Goal: Information Seeking & Learning: Learn about a topic

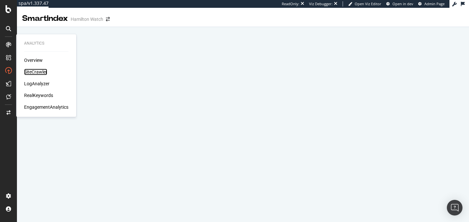
click at [44, 72] on div "SiteCrawler" at bounding box center [35, 72] width 23 height 7
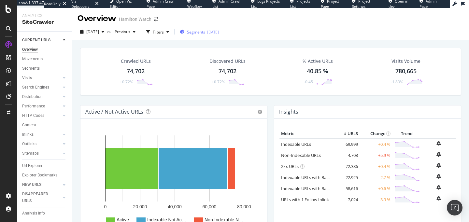
click at [198, 35] on div "Segments 2025-09-05" at bounding box center [199, 32] width 39 height 6
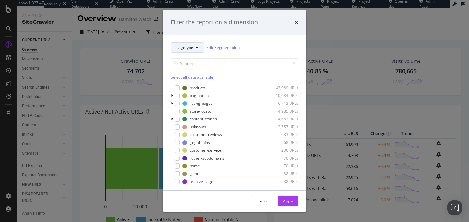
click at [192, 50] on button "pagetype" at bounding box center [187, 47] width 33 height 10
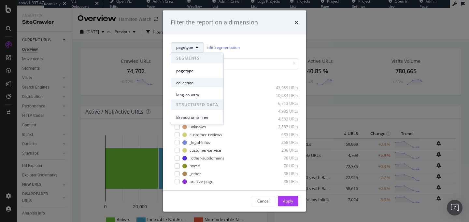
click at [192, 81] on span "collection" at bounding box center [197, 83] width 42 height 6
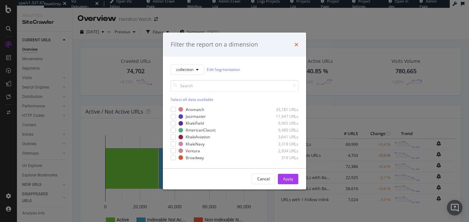
click at [297, 45] on icon "times" at bounding box center [297, 44] width 4 height 5
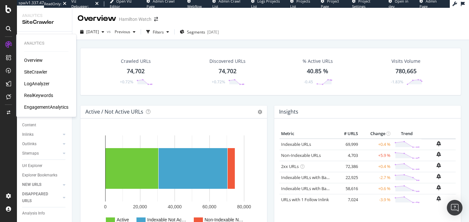
click at [38, 96] on div "RealKeywords" at bounding box center [38, 95] width 29 height 7
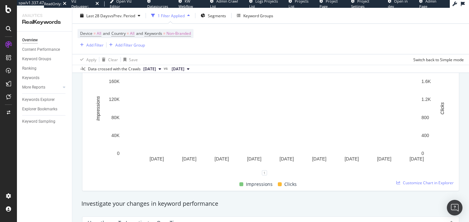
scroll to position [125, 0]
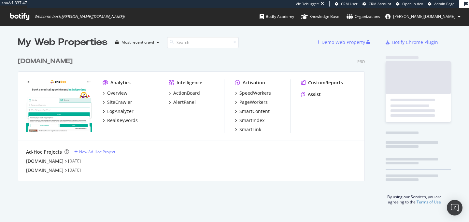
scroll to position [127, 347]
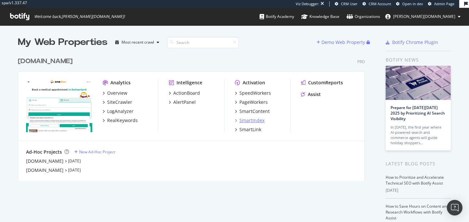
click at [255, 123] on div "SmartIndex" at bounding box center [252, 120] width 25 height 7
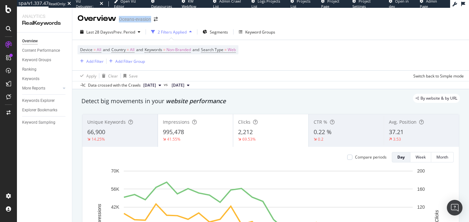
drag, startPoint x: 120, startPoint y: 20, endPoint x: 151, endPoint y: 21, distance: 31.0
click at [151, 21] on div "Oceans-evasion" at bounding box center [135, 19] width 32 height 7
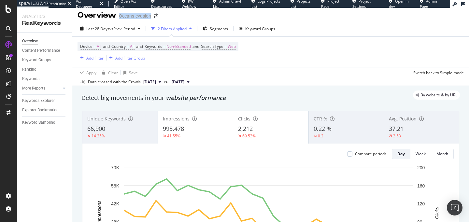
scroll to position [6, 0]
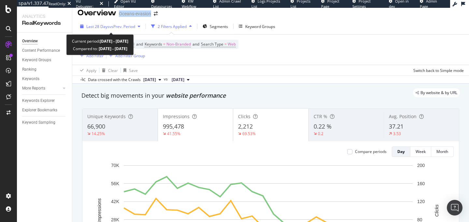
click at [135, 23] on div "Last 28 Days vs Prev. Period" at bounding box center [110, 27] width 65 height 10
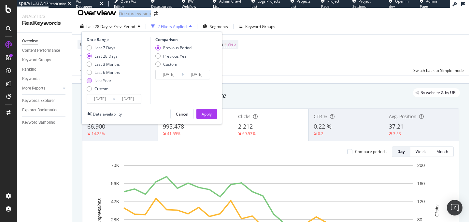
click at [107, 81] on div "Last Year" at bounding box center [103, 81] width 17 height 6
type input "2024/09/25"
type input "2023/09/26"
type input "2024/09/24"
click at [174, 56] on div "Previous Year" at bounding box center [175, 56] width 25 height 6
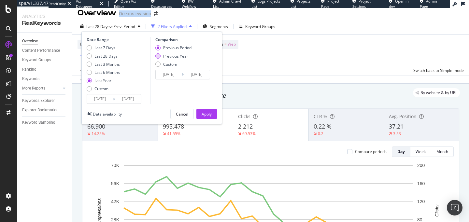
type input "2023/09/27"
type input "2024/09/25"
click at [202, 112] on div "Apply" at bounding box center [207, 114] width 10 height 6
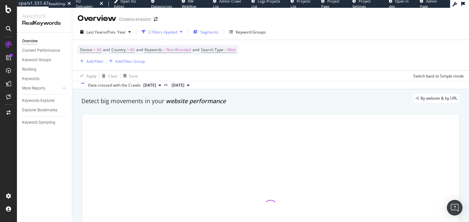
click at [211, 34] on span "Segments" at bounding box center [209, 32] width 18 height 6
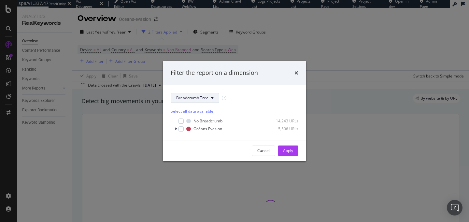
click at [210, 97] on button "Breadcrumb Tree" at bounding box center [195, 98] width 49 height 10
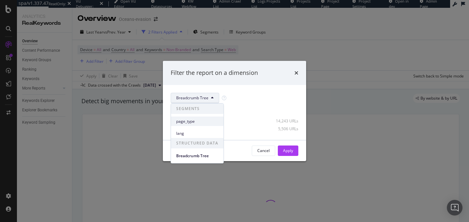
click at [203, 120] on span "page_type" at bounding box center [197, 122] width 42 height 6
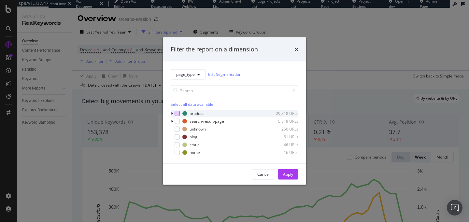
click at [178, 115] on div "modal" at bounding box center [177, 113] width 5 height 5
click at [294, 176] on button "Apply" at bounding box center [288, 174] width 21 height 10
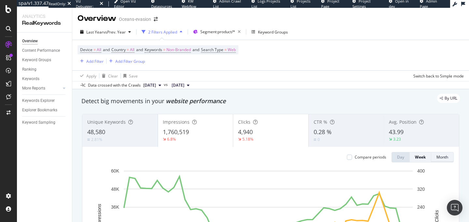
click at [437, 158] on div "Month" at bounding box center [443, 157] width 12 height 6
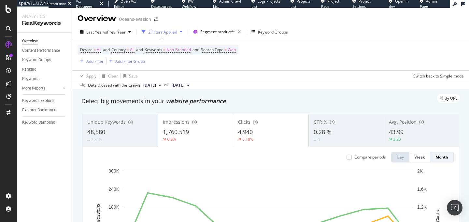
click at [203, 136] on div "1,760,519" at bounding box center [195, 132] width 65 height 8
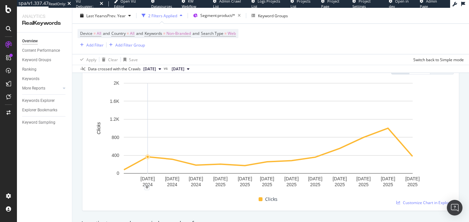
scroll to position [74, 0]
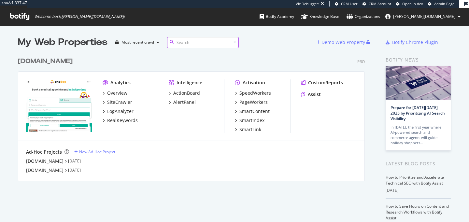
scroll to position [132, 352]
click at [254, 92] on div "SpeedWorkers" at bounding box center [256, 93] width 32 height 7
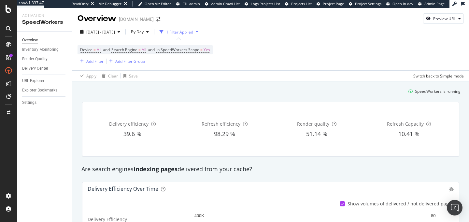
scroll to position [130, 0]
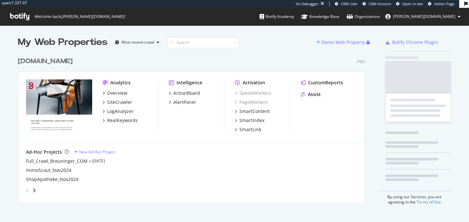
scroll to position [153, 352]
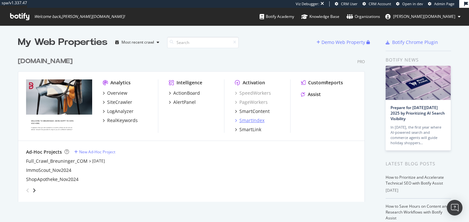
click at [254, 123] on div "SmartIndex" at bounding box center [252, 120] width 25 height 7
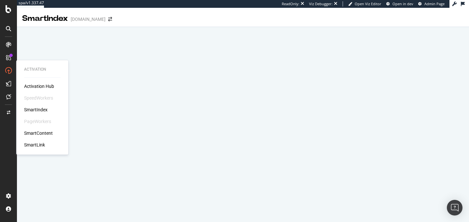
click at [44, 135] on div "SmartContent" at bounding box center [38, 133] width 29 height 7
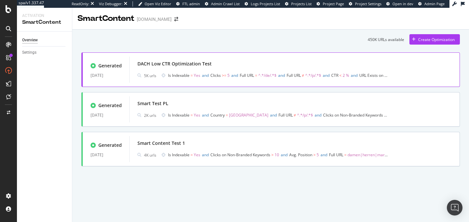
click at [259, 68] on div "DACH Low CTR Optimization Test" at bounding box center [295, 63] width 314 height 9
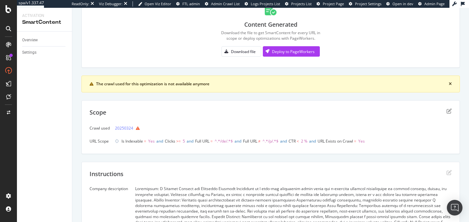
scroll to position [53, 0]
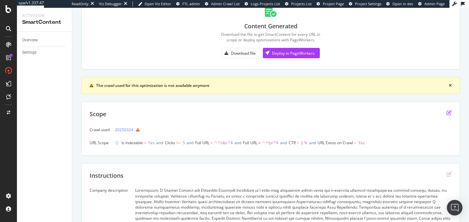
click at [451, 111] on icon "edit" at bounding box center [449, 112] width 5 height 5
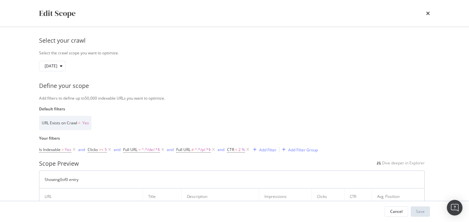
scroll to position [96, 0]
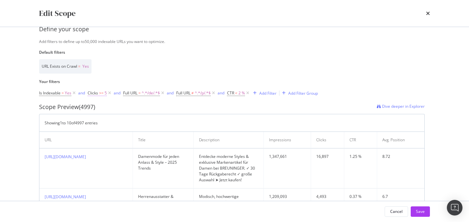
click at [92, 95] on span "Clicks" at bounding box center [93, 93] width 10 height 6
click at [119, 66] on div "URL Exists on Crawl = Yes" at bounding box center [232, 66] width 386 height 14
click at [205, 97] on span "^.*/p/.*$" at bounding box center [203, 93] width 16 height 9
click at [206, 51] on label "Default filters" at bounding box center [232, 53] width 386 height 6
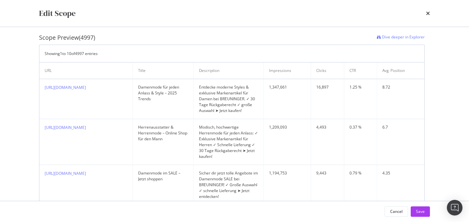
scroll to position [167, 0]
click at [400, 213] on div "Cancel" at bounding box center [396, 212] width 12 height 6
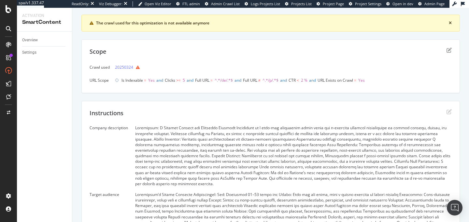
scroll to position [124, 0]
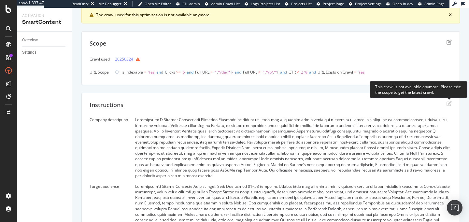
click at [450, 104] on icon "edit" at bounding box center [449, 103] width 5 height 5
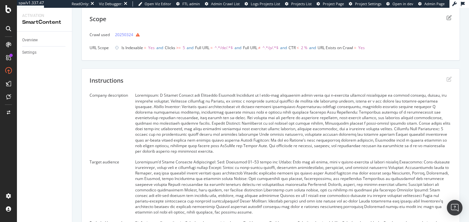
scroll to position [0, 0]
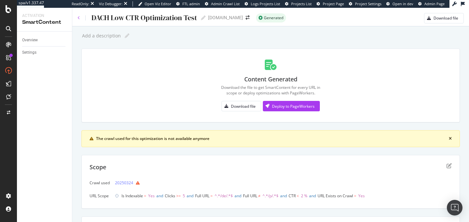
click at [79, 18] on icon at bounding box center [79, 18] width 3 height 4
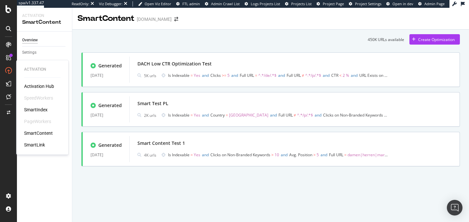
click at [31, 83] on div "Activation Hub" at bounding box center [39, 86] width 30 height 7
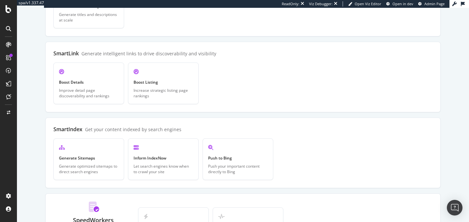
scroll to position [137, 0]
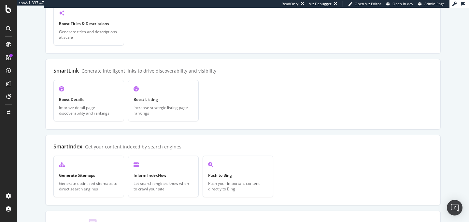
click at [232, 100] on div "Create Boost Details Improve detail page discoverability and rankings Create Bo…" at bounding box center [242, 101] width 379 height 42
click at [10, 98] on icon at bounding box center [8, 96] width 5 height 5
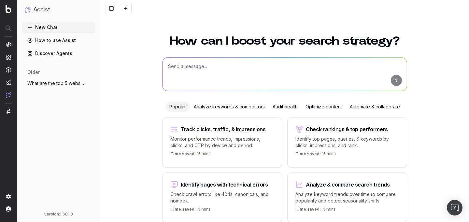
scroll to position [31, 0]
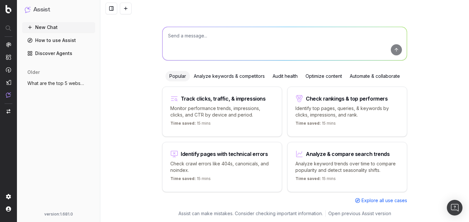
click at [72, 79] on button "What are the top 5 websites that rank fo" at bounding box center [58, 83] width 73 height 10
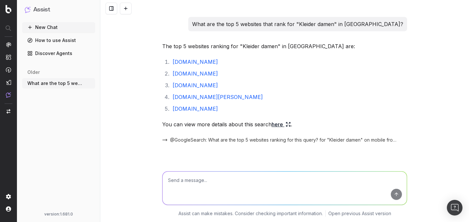
click at [61, 41] on link "How to use Assist" at bounding box center [58, 40] width 73 height 10
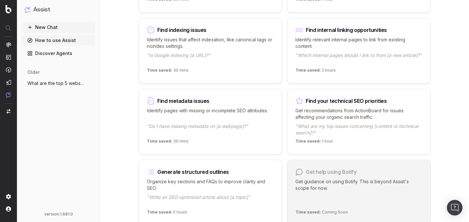
scroll to position [436, 0]
click at [63, 85] on span "What are the top 5 websites that rank fo" at bounding box center [55, 83] width 57 height 7
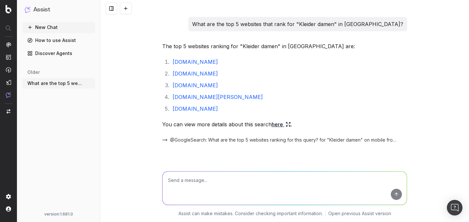
scroll to position [1335, 0]
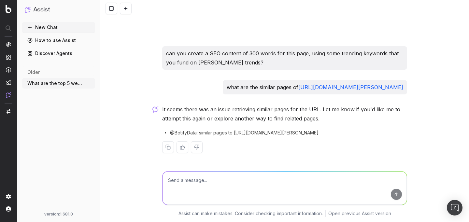
click at [56, 39] on link "How to use Assist" at bounding box center [58, 40] width 73 height 10
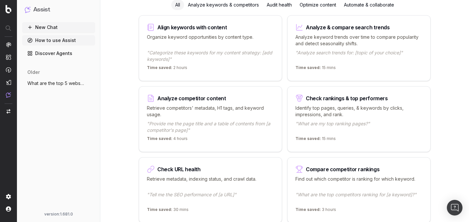
scroll to position [51, 0]
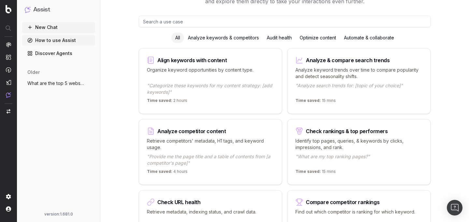
click at [207, 37] on div "Analyze keywords & competitors" at bounding box center [223, 38] width 79 height 10
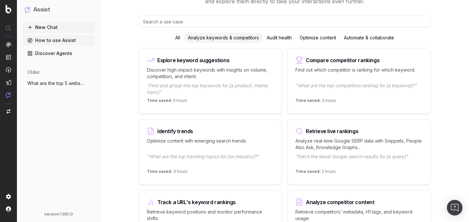
click at [329, 134] on div "Retrieve live rankings Analyze real-time Google SERP data with Snippets, People…" at bounding box center [358, 152] width 143 height 66
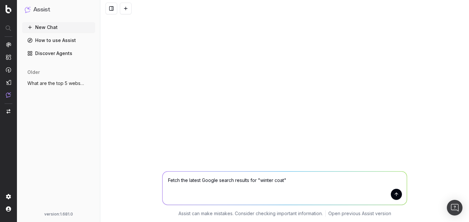
type textarea "Fetch the latest Google search results for "winter coats""
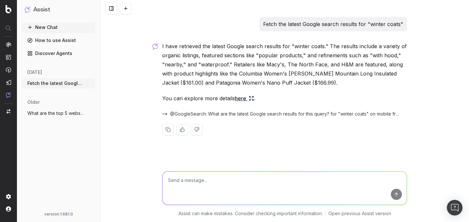
click at [243, 97] on link "here" at bounding box center [244, 98] width 19 height 9
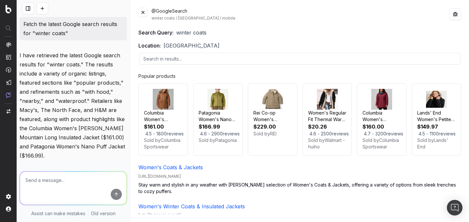
click at [144, 8] on button at bounding box center [142, 12] width 9 height 9
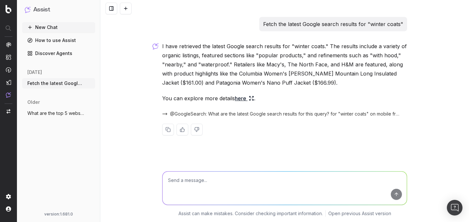
click at [241, 59] on p "I have retrieved the latest Google search results for "winter coats." The resul…" at bounding box center [284, 65] width 245 height 46
click at [55, 38] on link "How to use Assist" at bounding box center [58, 40] width 73 height 10
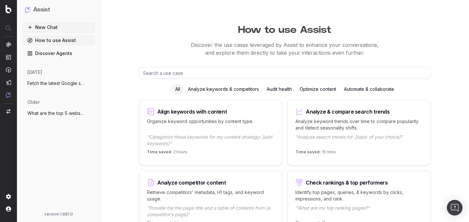
click at [219, 91] on div "Analyze keywords & competitors" at bounding box center [223, 89] width 79 height 10
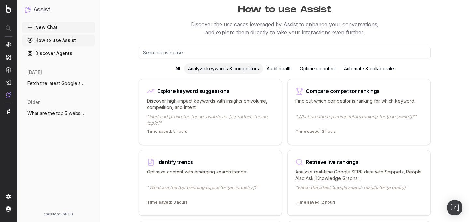
scroll to position [19, 0]
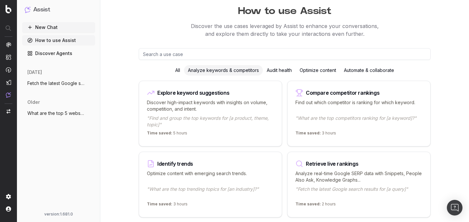
click at [276, 68] on div "Audit health" at bounding box center [279, 70] width 33 height 10
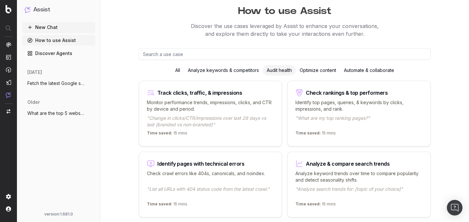
click at [327, 74] on div "Optimize content" at bounding box center [318, 70] width 44 height 10
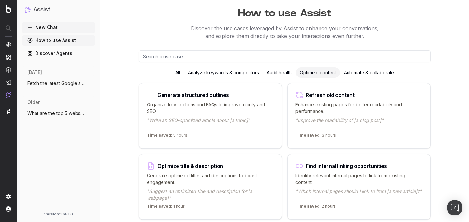
scroll to position [16, 0]
click at [362, 75] on div "Automate & collaborate" at bounding box center [369, 73] width 58 height 10
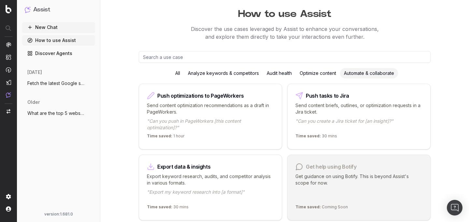
click at [313, 78] on div "Optimize content" at bounding box center [318, 73] width 44 height 10
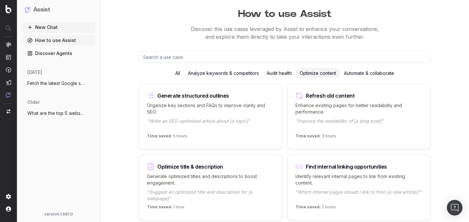
click at [60, 86] on span "Fetch the latest Google search results f" at bounding box center [55, 83] width 57 height 7
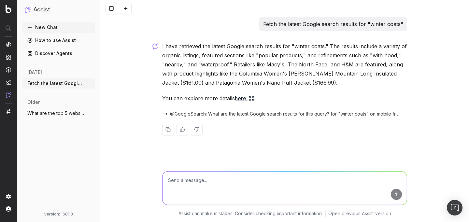
click at [54, 113] on span "What are the top 5 websites that rank fo" at bounding box center [55, 113] width 57 height 7
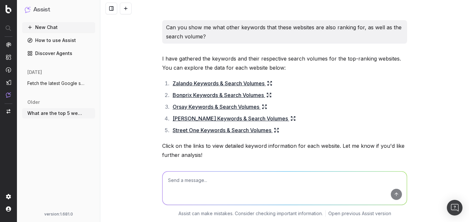
scroll to position [152, 0]
click at [247, 80] on link "Zalando Keywords & Search Volumes" at bounding box center [223, 83] width 100 height 9
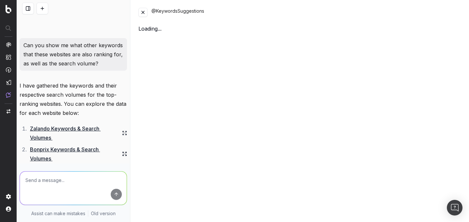
scroll to position [161, 0]
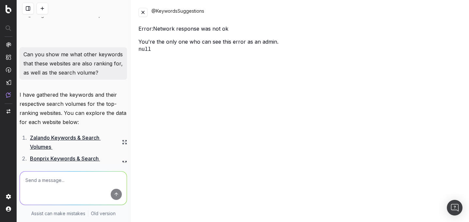
click at [147, 15] on button at bounding box center [142, 12] width 9 height 9
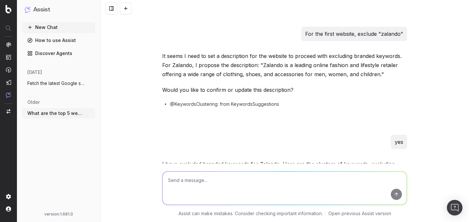
scroll to position [0, 0]
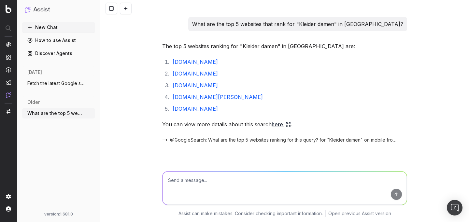
click at [57, 45] on link "How to use Assist" at bounding box center [58, 40] width 73 height 10
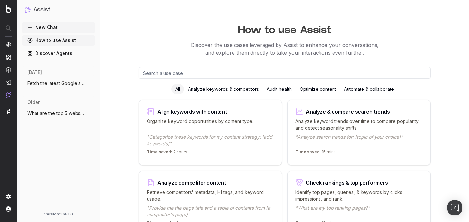
click at [58, 57] on link "Discover Agents" at bounding box center [58, 53] width 73 height 10
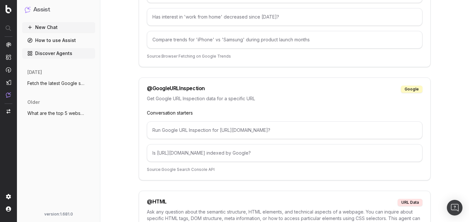
scroll to position [1344, 0]
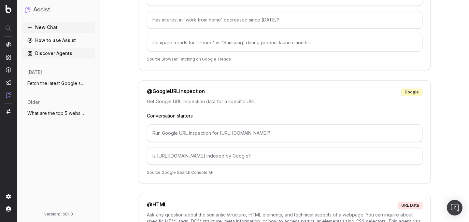
click at [60, 88] on button "Fetch the latest Google search results f" at bounding box center [58, 83] width 73 height 10
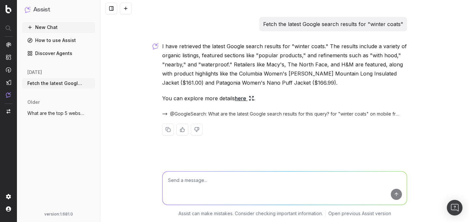
click at [56, 111] on span "What are the top 5 websites that rank fo" at bounding box center [55, 113] width 57 height 7
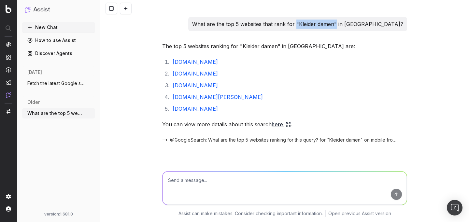
drag, startPoint x: 331, startPoint y: 24, endPoint x: 371, endPoint y: 23, distance: 40.1
click at [371, 23] on p "What are the top 5 websites that rank for "Kleider damen" in Germany?" at bounding box center [297, 24] width 211 height 9
copy p ""Kleider damen""
click at [62, 85] on span "Fetch the latest Google search results f" at bounding box center [55, 83] width 57 height 7
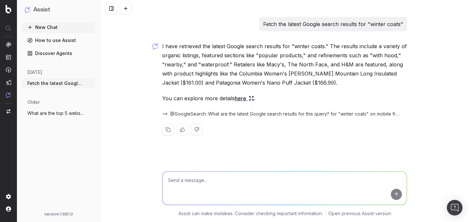
click at [188, 185] on textarea at bounding box center [285, 188] width 244 height 33
paste textarea "Kleider damen"""
type textarea "what's my share of voice for "Kleider damen" in germany?"
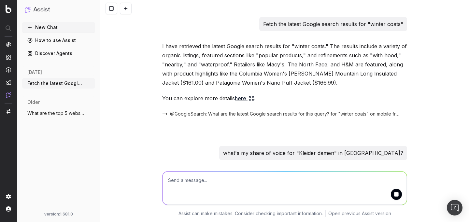
scroll to position [16, 0]
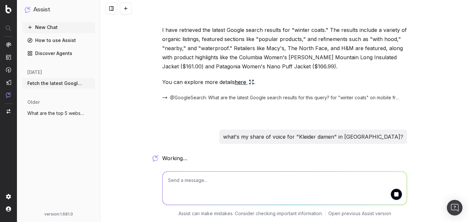
click at [11, 55] on img at bounding box center [8, 57] width 5 height 6
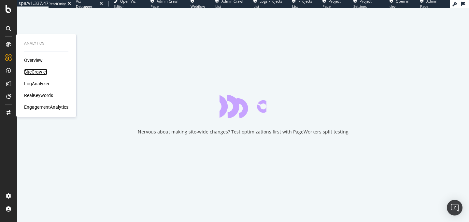
click at [31, 74] on div "SiteCrawler" at bounding box center [35, 72] width 23 height 7
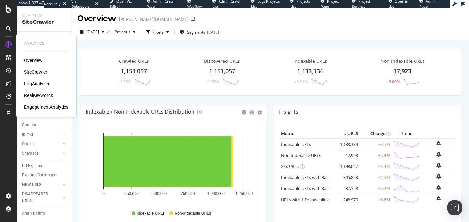
click at [31, 57] on div "Overview" at bounding box center [33, 60] width 19 height 7
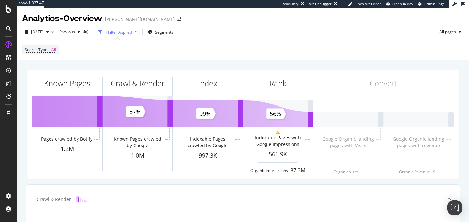
click at [224, 29] on div "2025 Sep. 29th vs Previous 1 Filter Applied Segments All pages" at bounding box center [243, 33] width 452 height 13
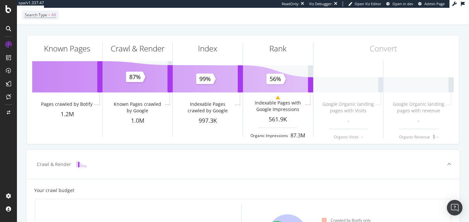
scroll to position [46, 0]
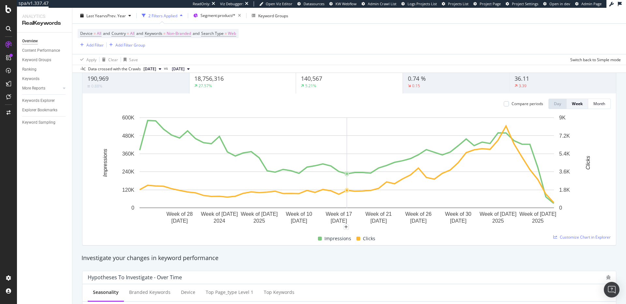
scroll to position [55, 0]
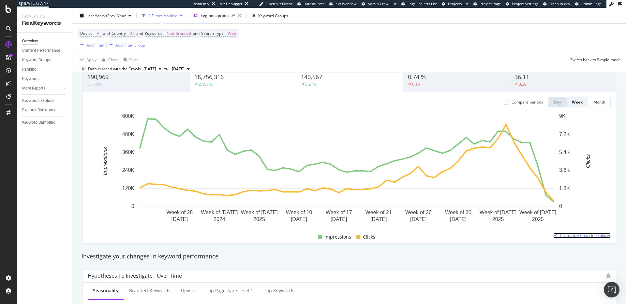
click at [574, 236] on span "Customize Chart in Explorer" at bounding box center [585, 236] width 51 height 6
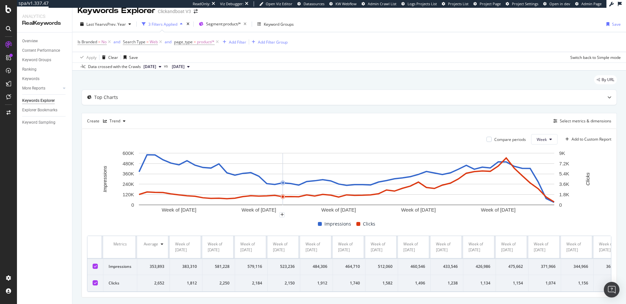
scroll to position [29, 0]
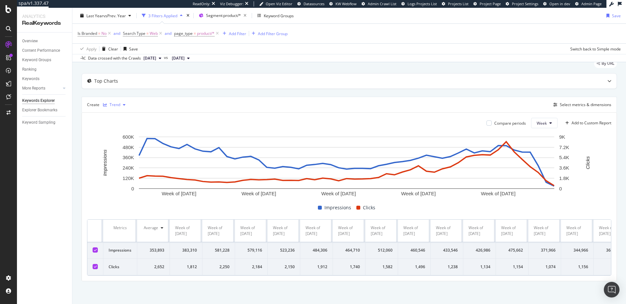
click at [115, 103] on div "Trend" at bounding box center [114, 105] width 11 height 4
click at [119, 115] on div "Table Trend Series Bar Stacked Bar Pie KPI" at bounding box center [123, 143] width 40 height 73
click at [120, 112] on div "Table" at bounding box center [121, 111] width 10 height 6
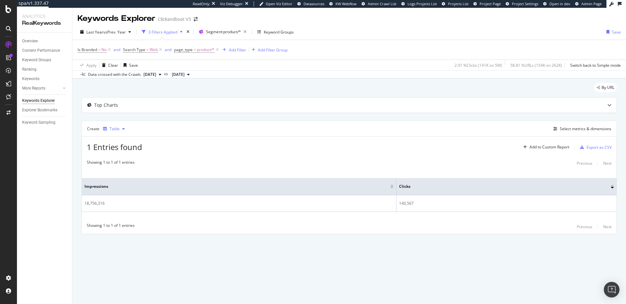
click at [115, 128] on div "Table" at bounding box center [114, 129] width 10 height 4
click at [124, 161] on div "Series" at bounding box center [121, 162] width 11 height 6
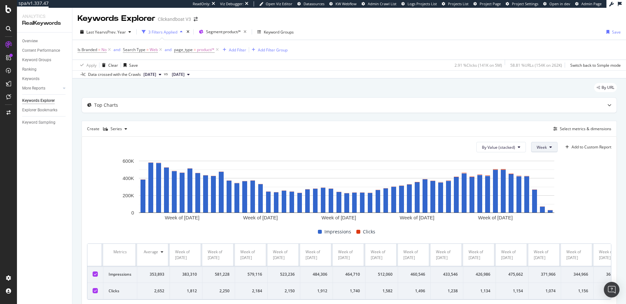
click at [548, 146] on button "Week" at bounding box center [544, 147] width 26 height 10
click at [544, 186] on div "Month" at bounding box center [537, 184] width 22 height 9
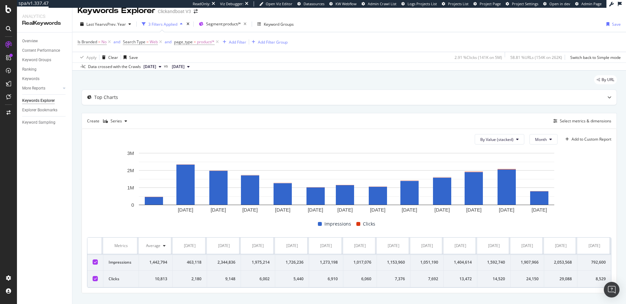
scroll to position [20, 0]
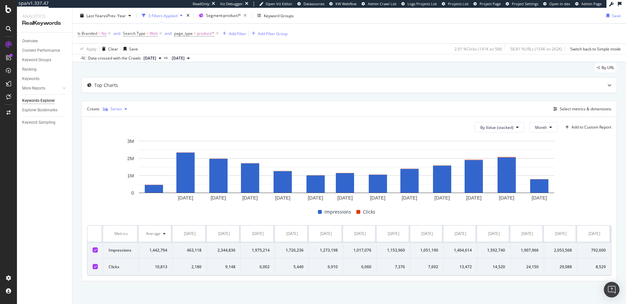
click at [115, 112] on div "Series" at bounding box center [114, 109] width 29 height 10
click at [121, 118] on div "Table" at bounding box center [121, 120] width 10 height 6
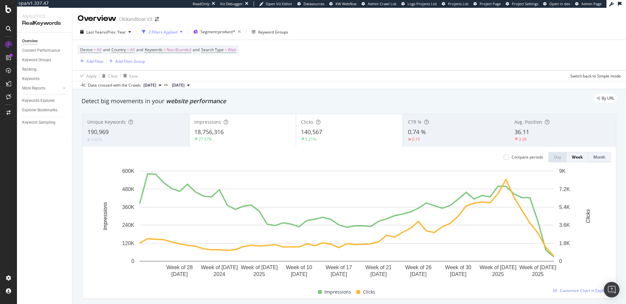
click at [594, 158] on div "Month" at bounding box center [599, 157] width 12 height 6
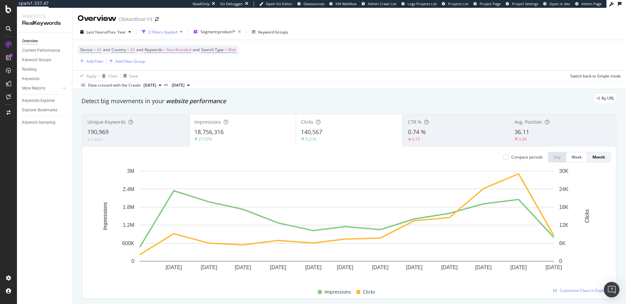
click at [448, 139] on div "0.15" at bounding box center [456, 140] width 97 height 6
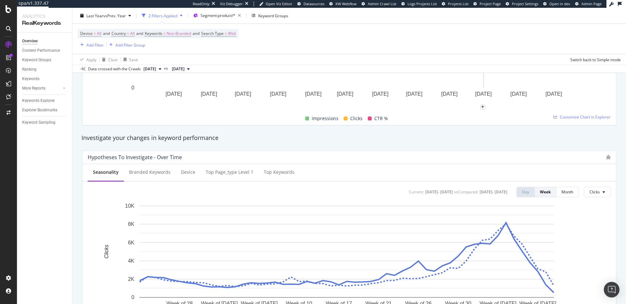
scroll to position [177, 0]
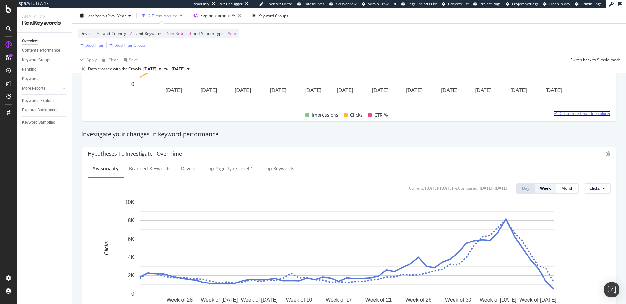
click at [588, 114] on span "Customize Chart in Explorer" at bounding box center [585, 114] width 51 height 6
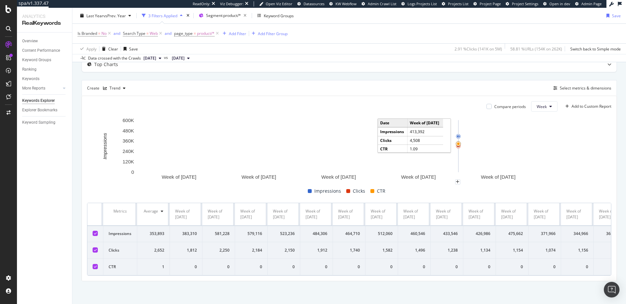
scroll to position [46, 0]
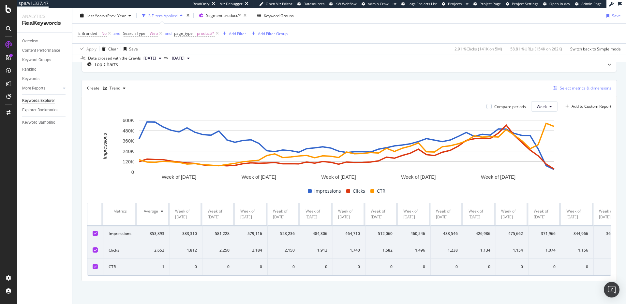
click at [587, 85] on div "Select metrics & dimensions" at bounding box center [585, 88] width 51 height 6
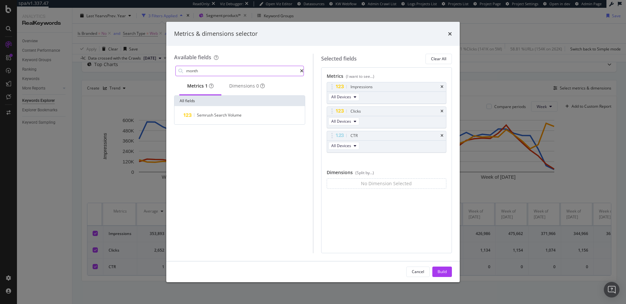
type input "month"
click at [300, 72] on icon "modal" at bounding box center [302, 71] width 4 height 5
click at [231, 74] on input "month" at bounding box center [244, 71] width 118 height 10
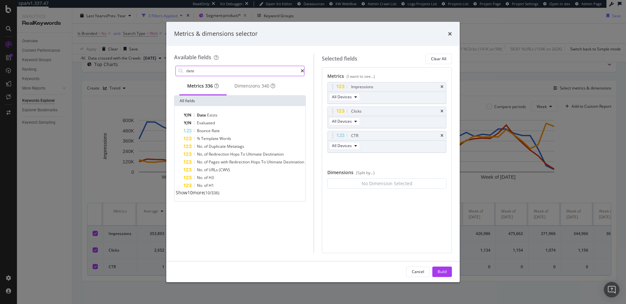
type input "date"
click at [204, 196] on span "Show 10 more" at bounding box center [190, 193] width 28 height 6
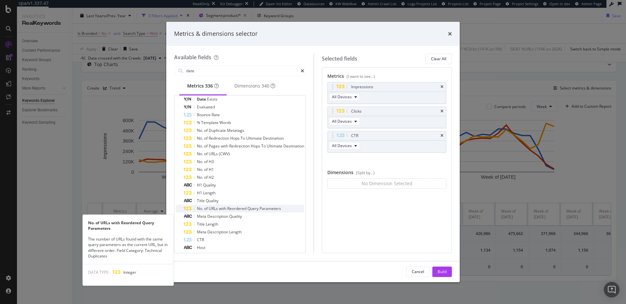
scroll to position [32, 0]
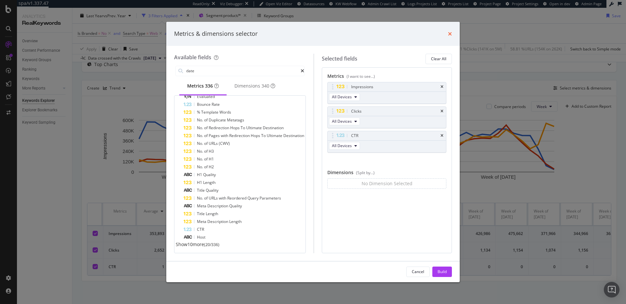
click at [450, 34] on icon "times" at bounding box center [450, 33] width 4 height 5
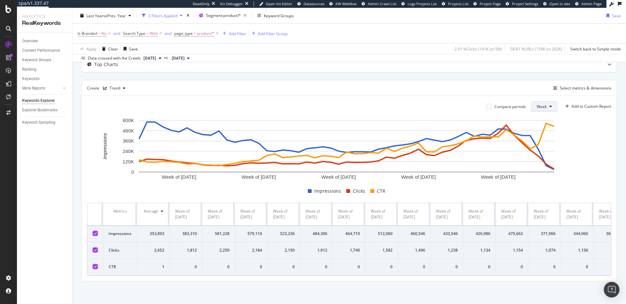
click at [544, 104] on button "Week" at bounding box center [544, 106] width 26 height 10
click at [537, 139] on span "Month" at bounding box center [537, 139] width 12 height 6
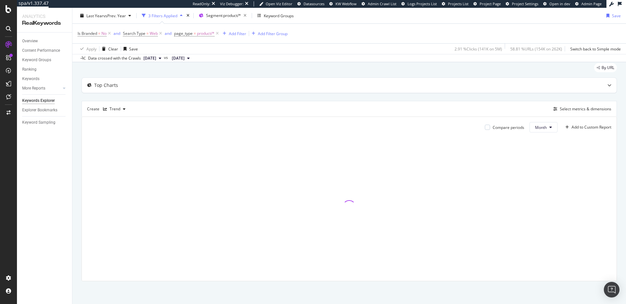
scroll to position [40, 0]
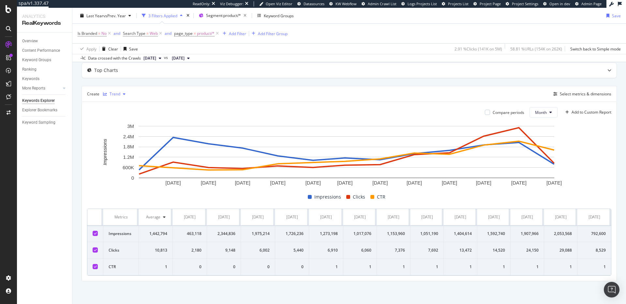
click at [117, 92] on div "Trend" at bounding box center [114, 94] width 28 height 10
click at [105, 197] on div "[DATE] [DATE] [DATE] [DATE] [DATE] [DATE] [DATE] [DATE] [DATE] [DATE] [DATE] [D…" at bounding box center [349, 199] width 524 height 153
click at [328, 47] on div "Apply Clear Save 2.91 % Clicks ( 141K on 5M ) 58.81 % URLs ( 154K on 262K ) Swi…" at bounding box center [348, 48] width 553 height 11
